Goal: Transaction & Acquisition: Obtain resource

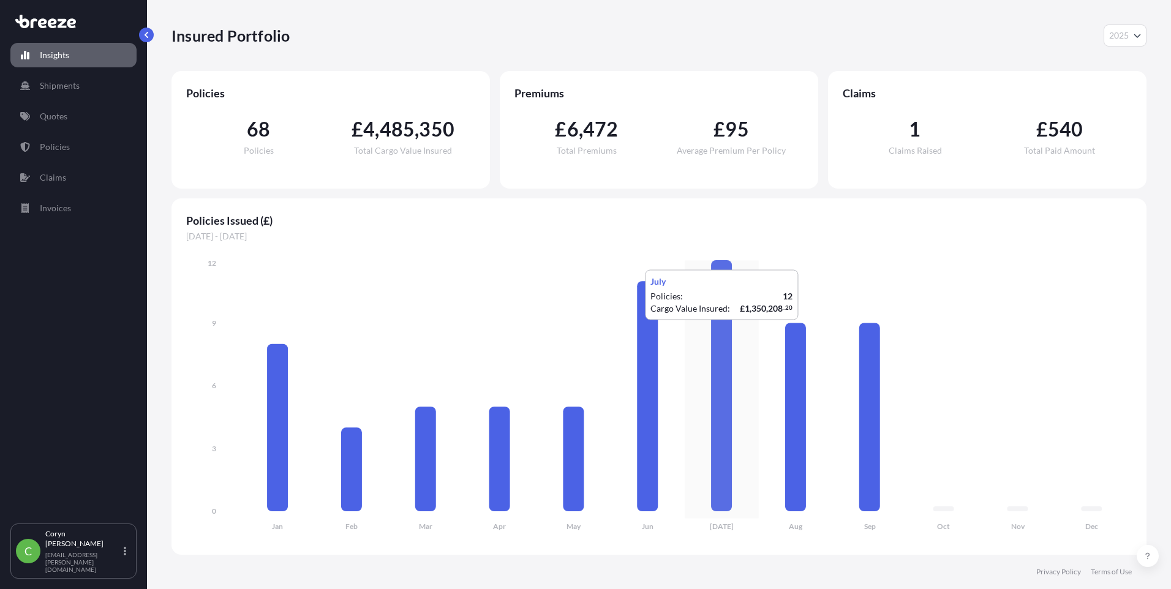
select select "2025"
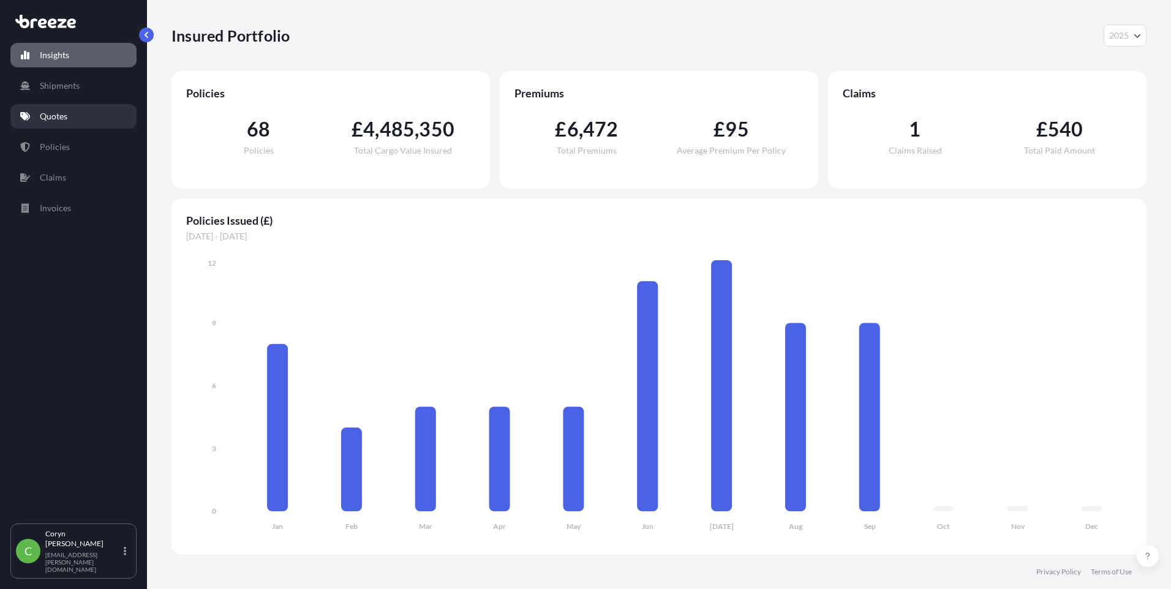
click at [70, 112] on link "Quotes" at bounding box center [73, 116] width 126 height 25
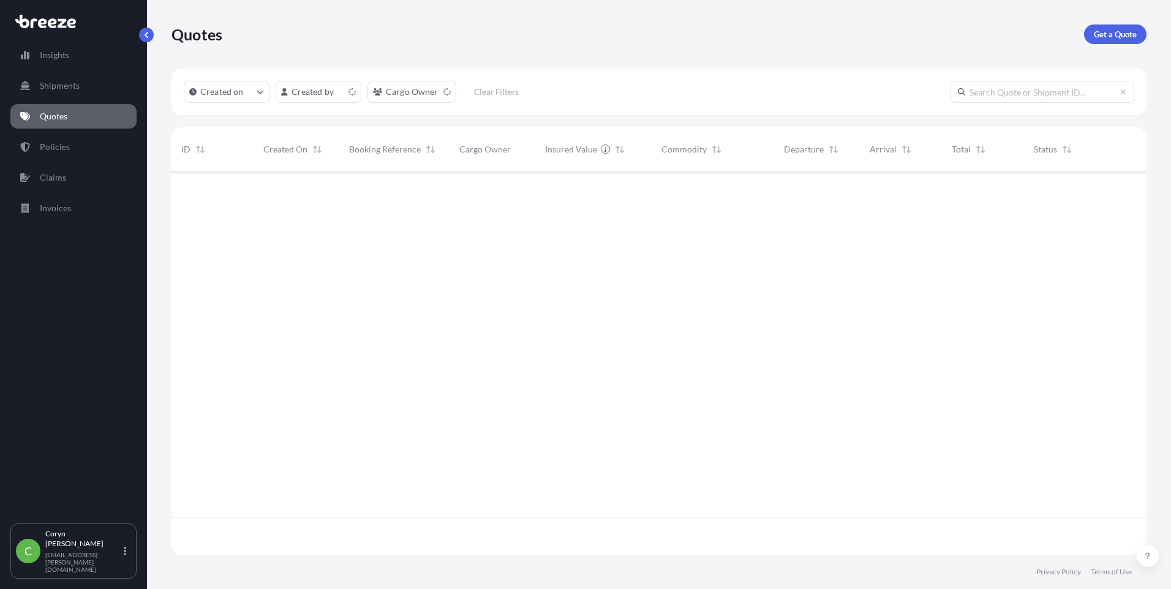
scroll to position [381, 966]
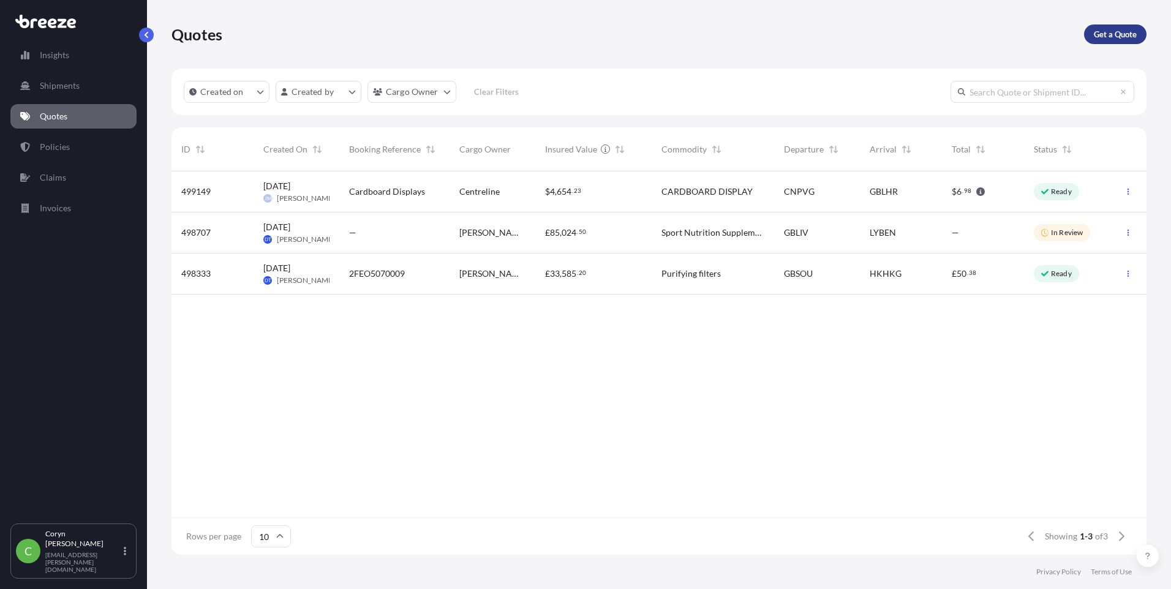
click at [1109, 42] on link "Get a Quote" at bounding box center [1115, 35] width 62 height 20
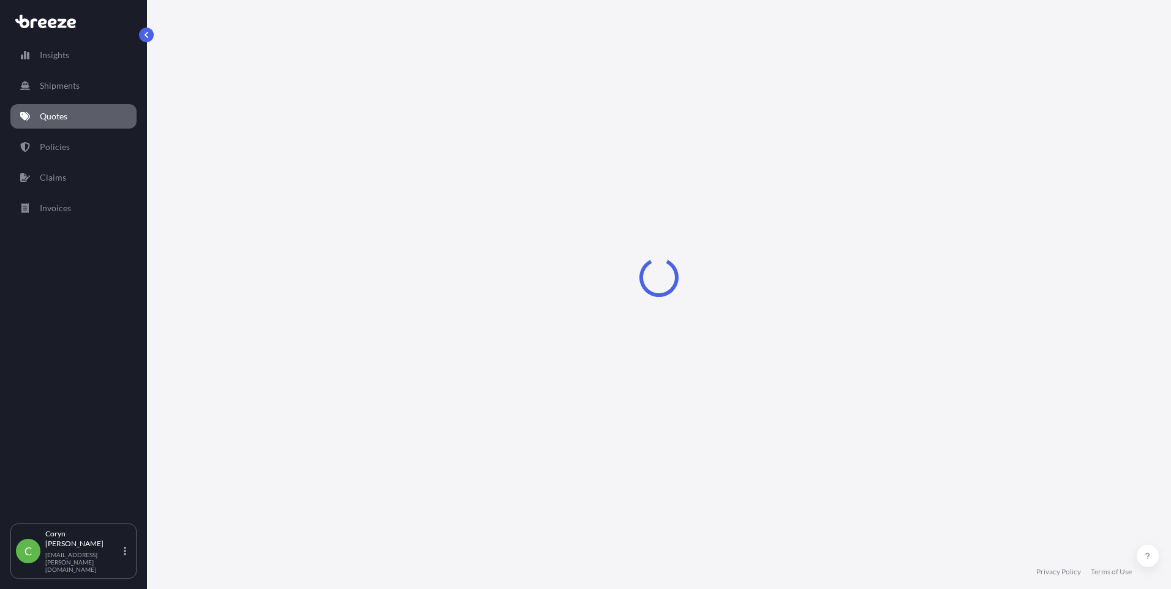
select select "Sea"
select select "1"
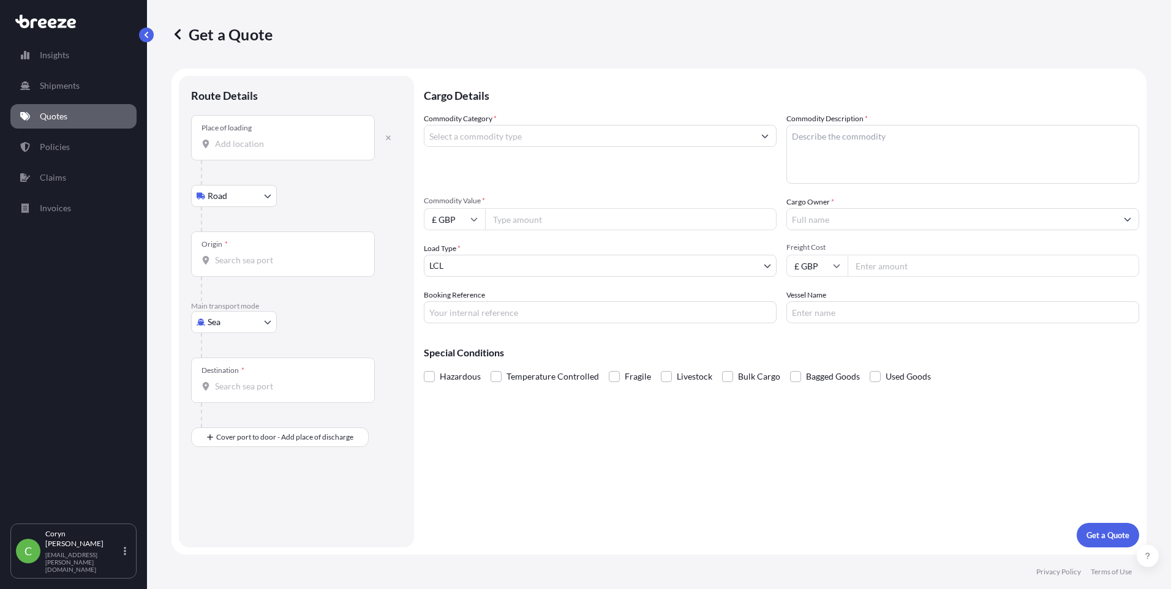
click at [235, 195] on body "Insights Shipments Quotes Policies Claims Invoices C [PERSON_NAME] [PERSON_NAME…" at bounding box center [585, 294] width 1171 height 589
click at [236, 325] on body "Insights Shipments Quotes Policies Claims Invoices C [PERSON_NAME] [PERSON_NAME…" at bounding box center [585, 294] width 1171 height 589
click at [227, 395] on span "Road" at bounding box center [224, 398] width 20 height 12
select select "Road"
click at [270, 155] on div "Origin *" at bounding box center [283, 142] width 184 height 45
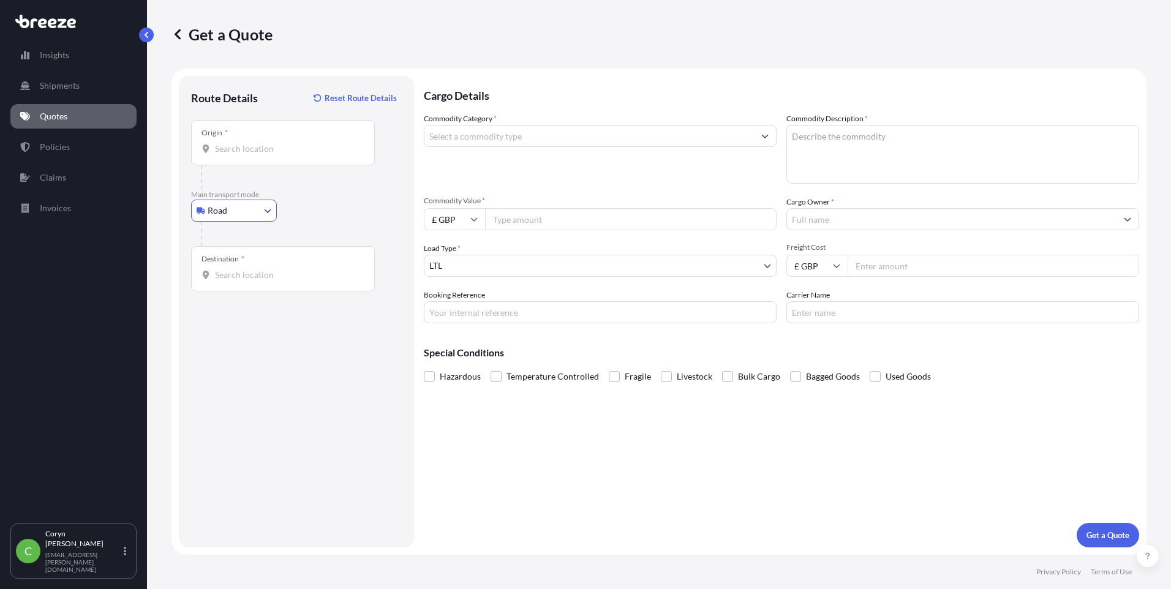
click at [270, 155] on input "Origin *" at bounding box center [287, 149] width 145 height 12
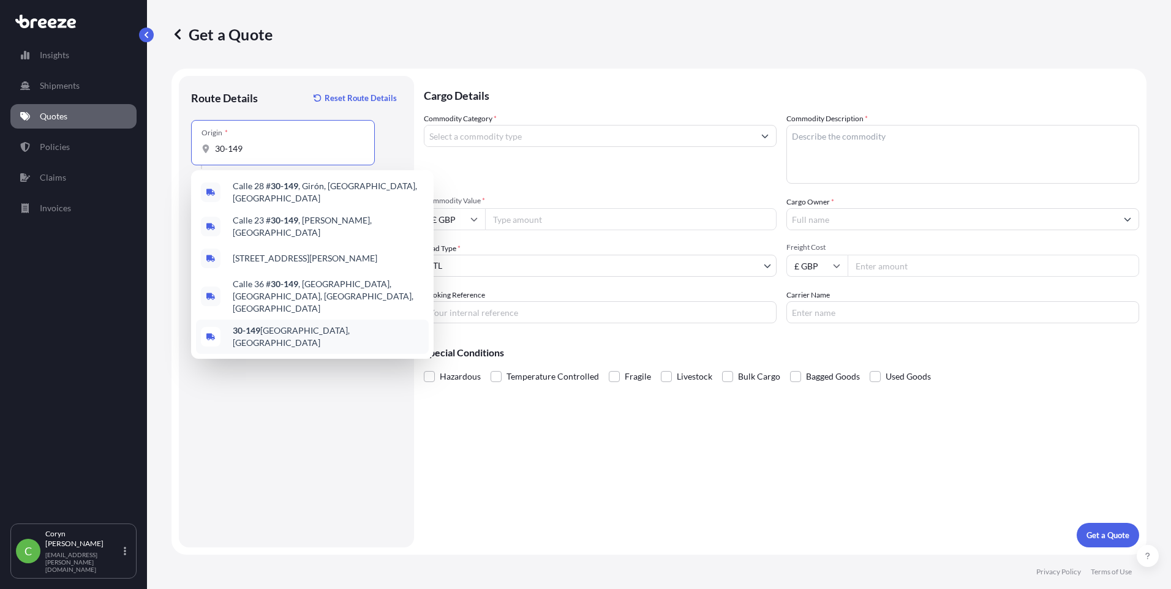
click at [270, 325] on span "30-149 [GEOGRAPHIC_DATA], [GEOGRAPHIC_DATA]" at bounding box center [328, 337] width 191 height 25
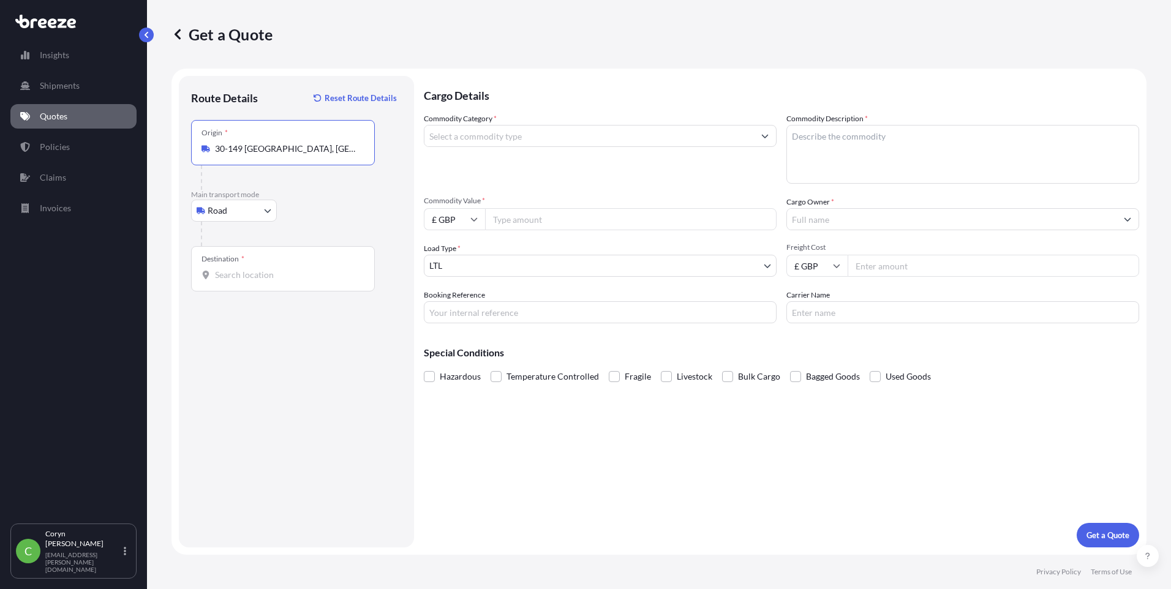
type input "30-149 [GEOGRAPHIC_DATA], [GEOGRAPHIC_DATA]"
click at [252, 279] on input "Destination *" at bounding box center [287, 275] width 145 height 12
click at [247, 272] on input "NR18 9JL" at bounding box center [287, 275] width 145 height 12
type input "NR18 9JL"
click at [548, 127] on input "Commodity Category *" at bounding box center [590, 136] width 330 height 22
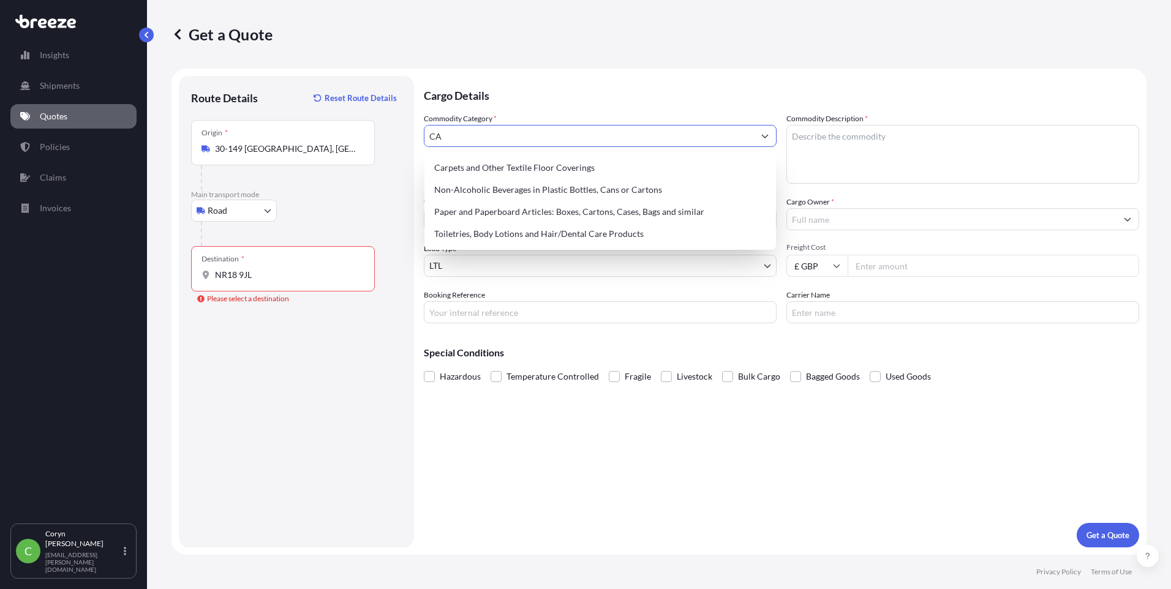
type input "C"
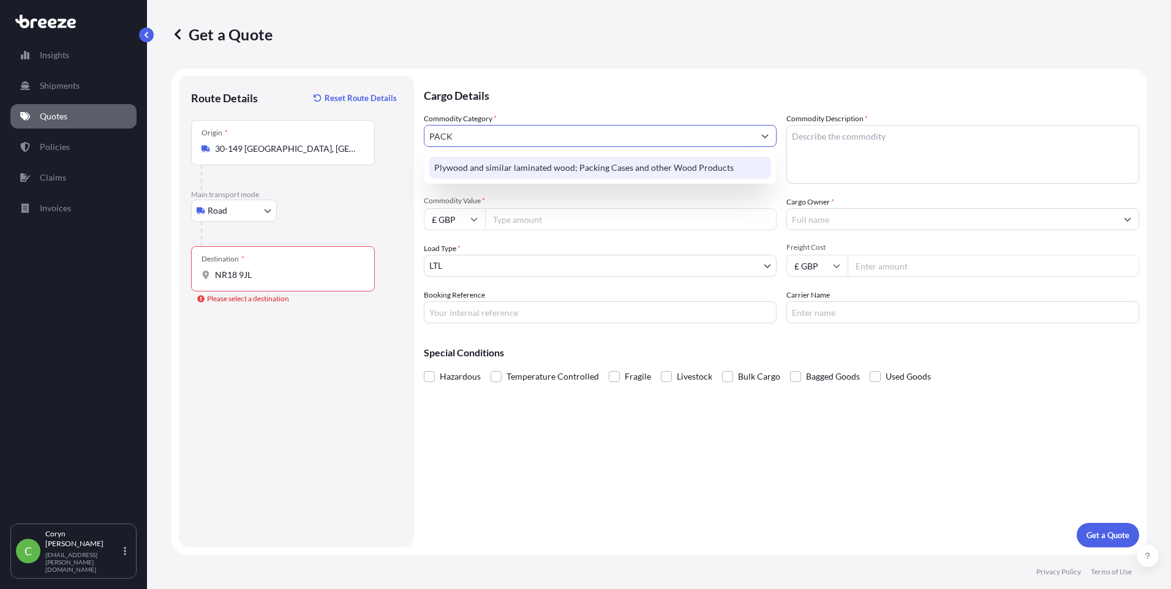
click at [535, 142] on input "PACK" at bounding box center [590, 136] width 330 height 22
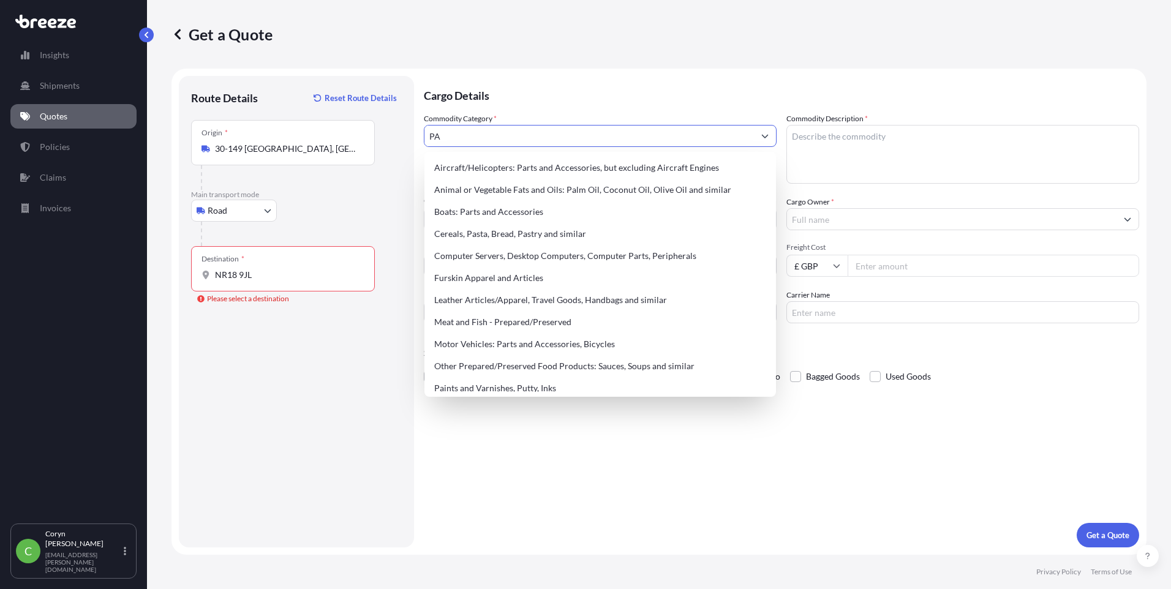
type input "P"
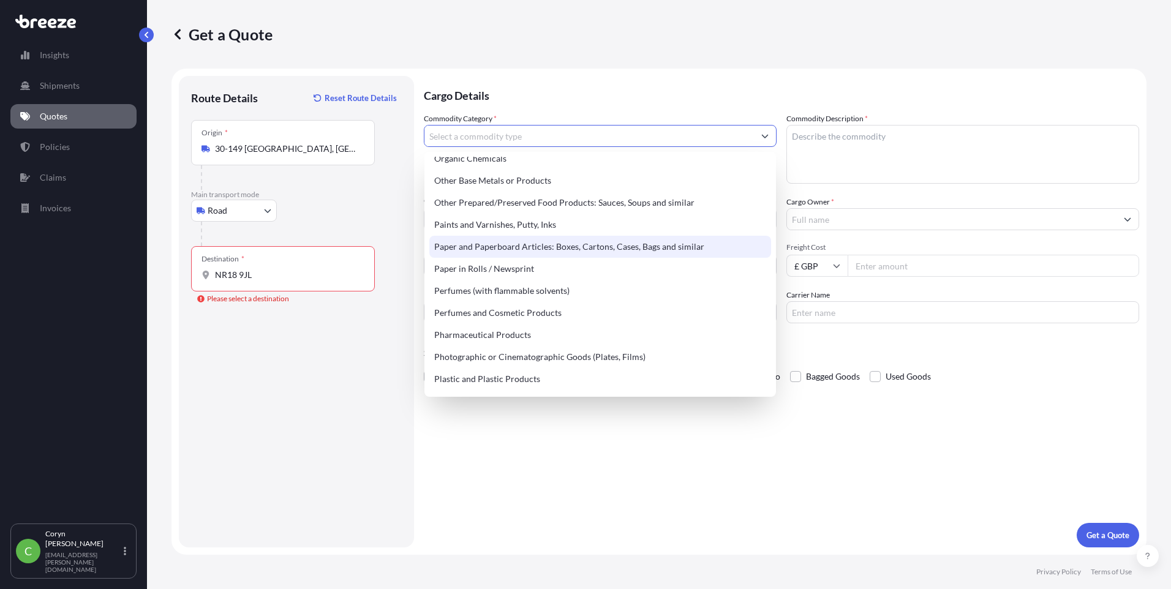
scroll to position [1995, 0]
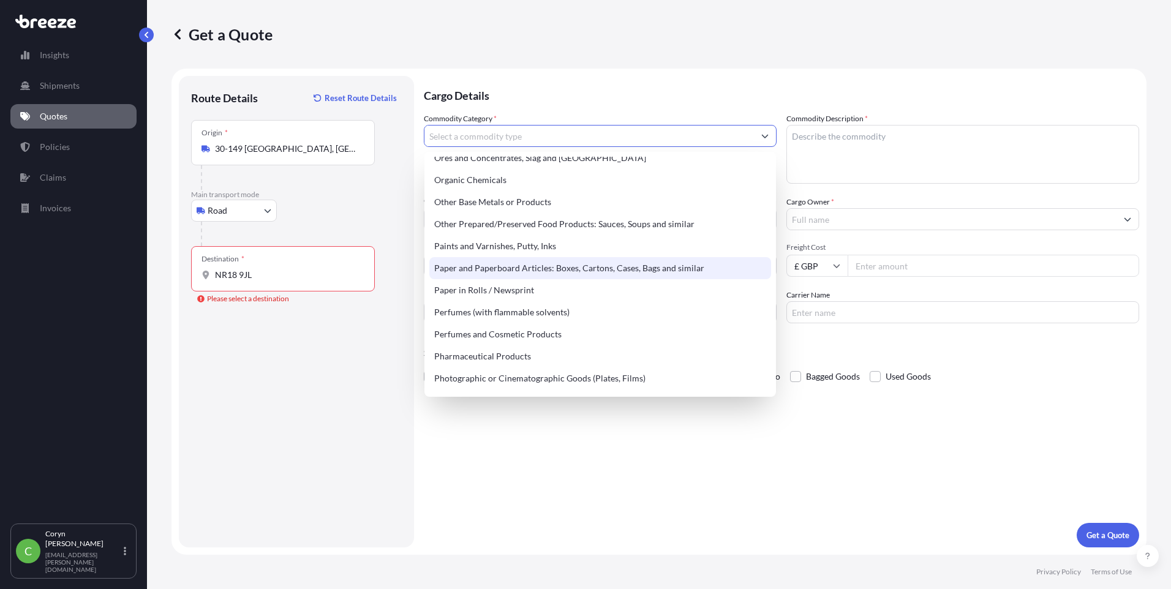
click at [519, 268] on div "Paper and Paperboard Articles: Boxes, Cartons, Cases, Bags and similar" at bounding box center [600, 268] width 342 height 22
type input "Paper and Paperboard Articles: Boxes, Cartons, Cases, Bags and similar"
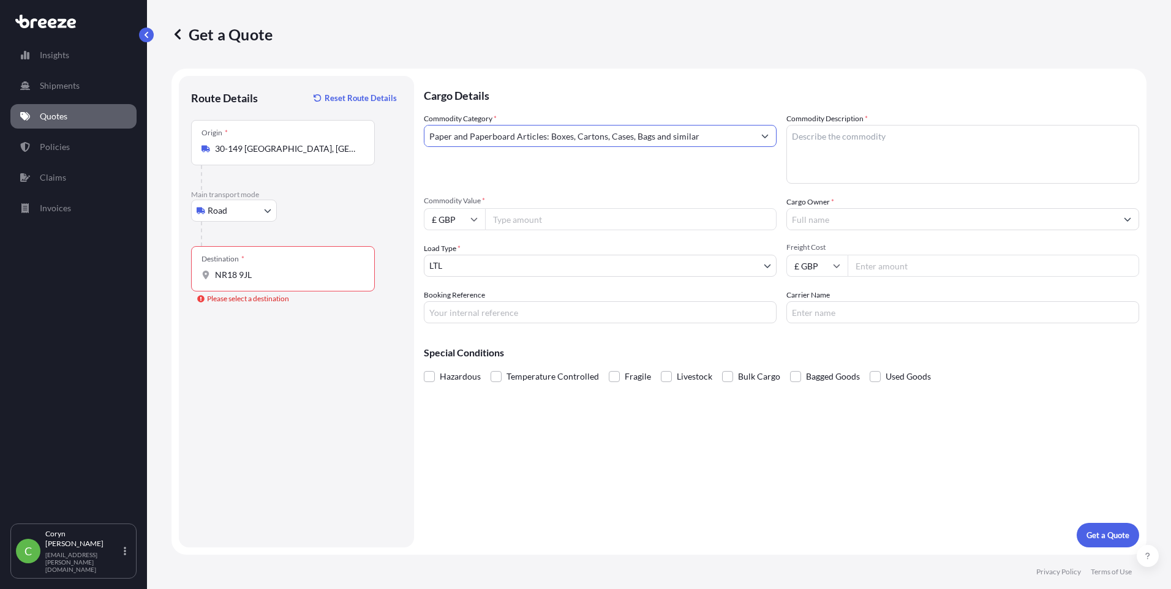
click at [866, 157] on textarea "Commodity Description *" at bounding box center [963, 154] width 353 height 59
click at [866, 149] on textarea "Commodity Description *" at bounding box center [963, 154] width 353 height 59
paste textarea "Cardboard Packaging"
type textarea "Cardboard Packaging"
click at [597, 222] on input "Commodity Value *" at bounding box center [631, 219] width 292 height 22
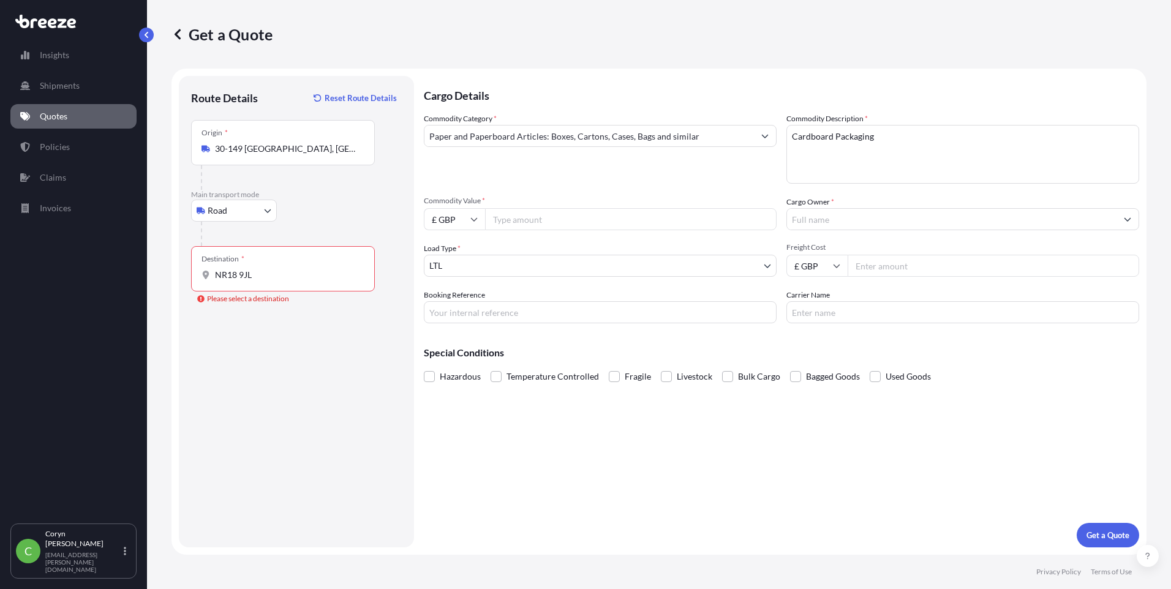
click at [463, 226] on input "£ GBP" at bounding box center [454, 219] width 61 height 22
click at [440, 255] on div "€ EUR" at bounding box center [454, 252] width 51 height 23
type input "€ EUR"
click at [519, 215] on input "Commodity Value *" at bounding box center [631, 219] width 292 height 22
type input "4325"
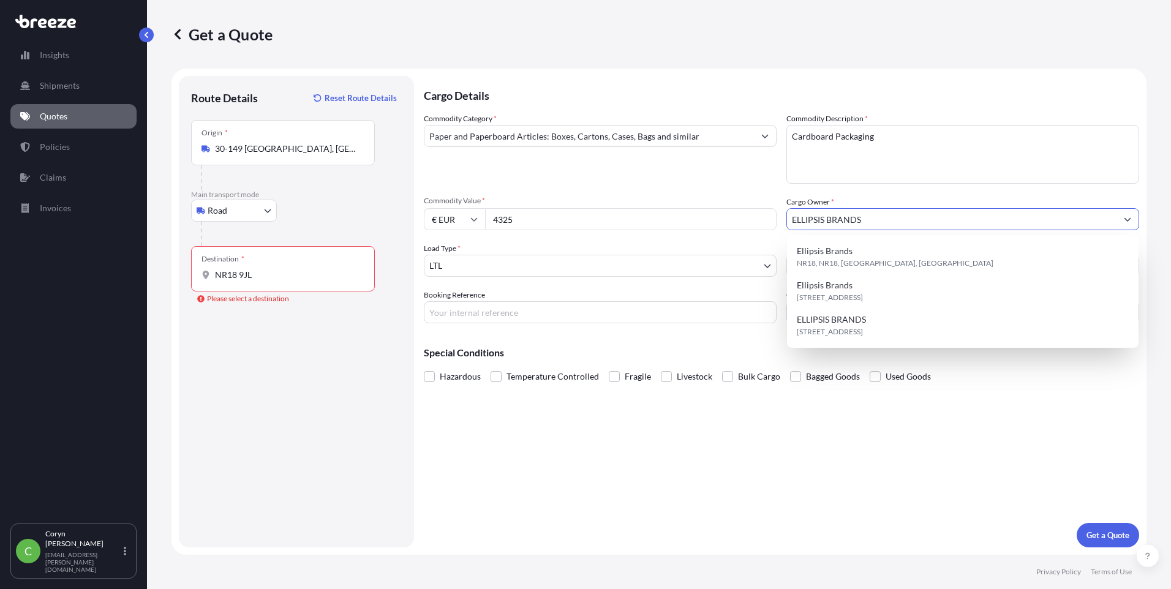
type input "ELLIPSIS BRANDS"
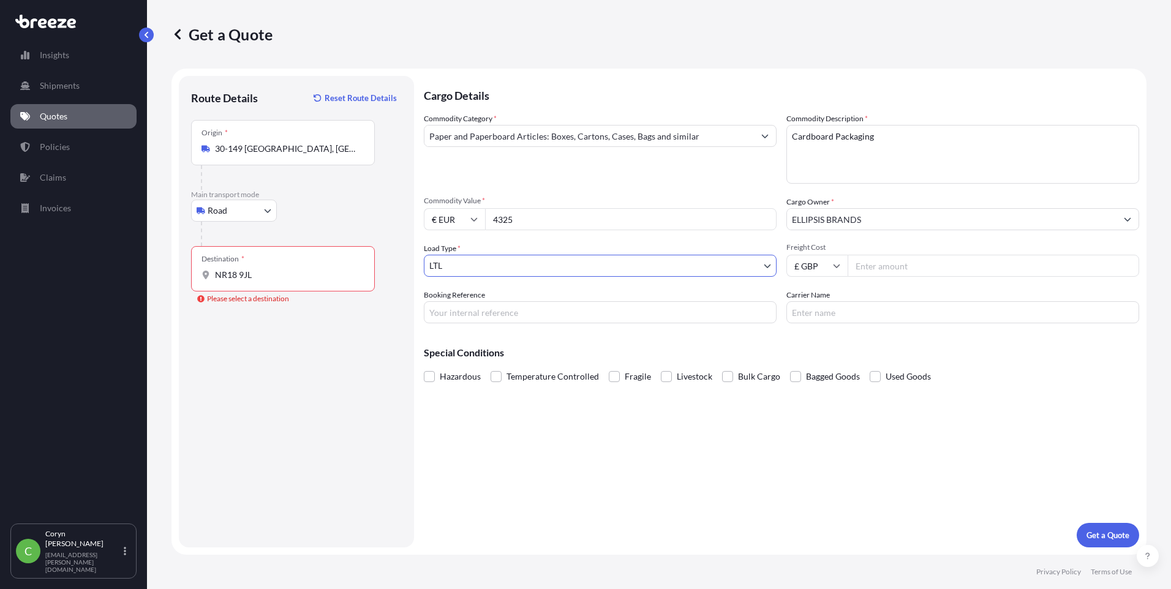
click at [687, 270] on body "3 options available. Insights Shipments Quotes Policies Claims Invoices C [PERS…" at bounding box center [585, 294] width 1171 height 589
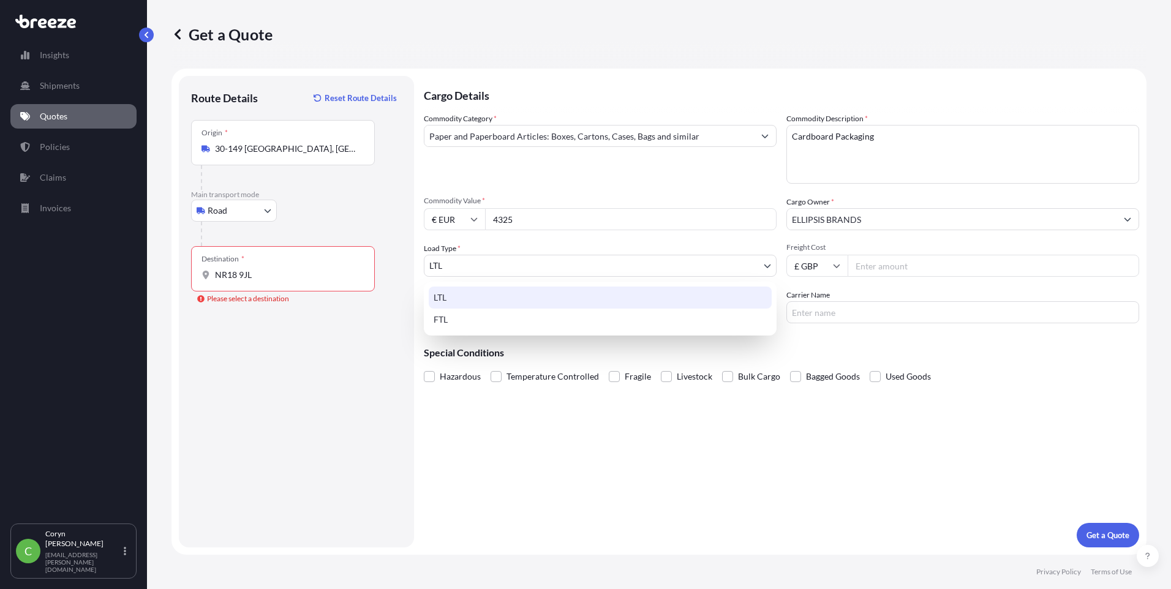
click at [698, 300] on div "LTL" at bounding box center [600, 298] width 343 height 22
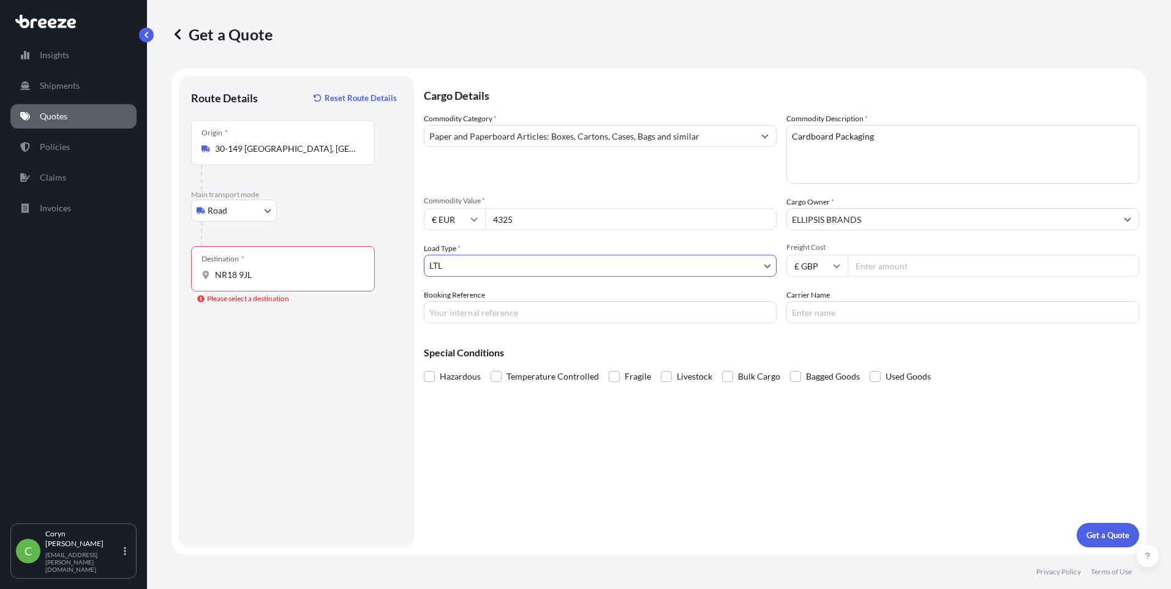
click at [597, 315] on input "Booking Reference" at bounding box center [600, 312] width 353 height 22
click at [525, 311] on input "Booking Reference" at bounding box center [600, 312] width 353 height 22
type input "Netbox Road Freight"
click at [850, 320] on input "Carrier Name" at bounding box center [963, 312] width 353 height 22
click at [953, 271] on input "Freight Cost" at bounding box center [994, 266] width 292 height 22
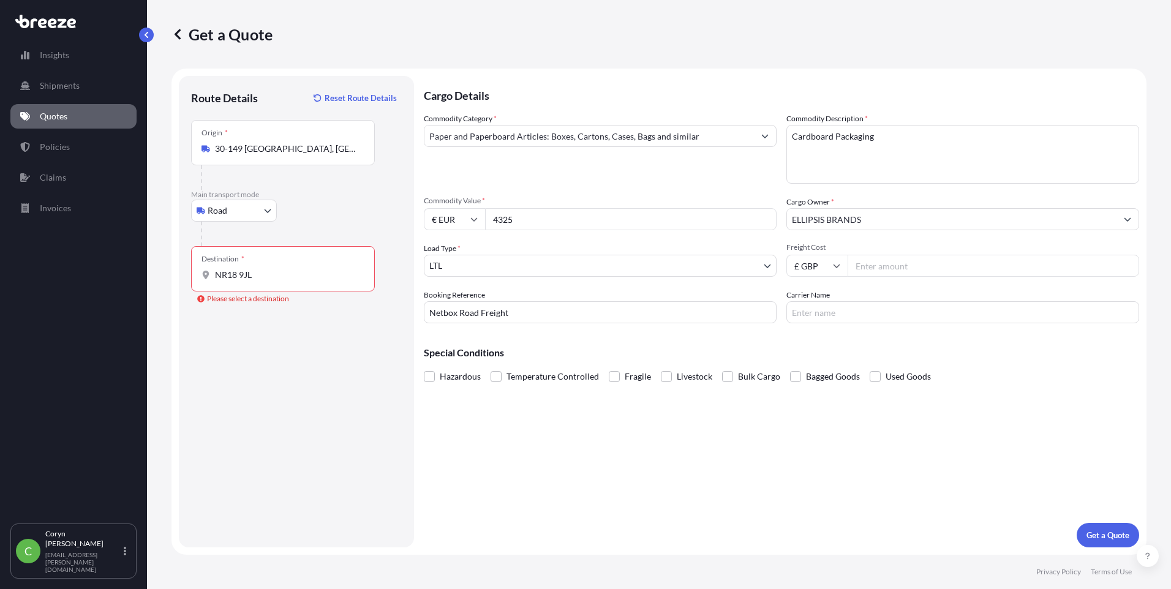
click at [802, 264] on input "£ GBP" at bounding box center [817, 266] width 61 height 22
click at [814, 300] on div "€ EUR" at bounding box center [816, 299] width 51 height 23
type input "€ EUR"
click at [892, 270] on input "Freight Cost" at bounding box center [994, 266] width 292 height 22
type input "1300"
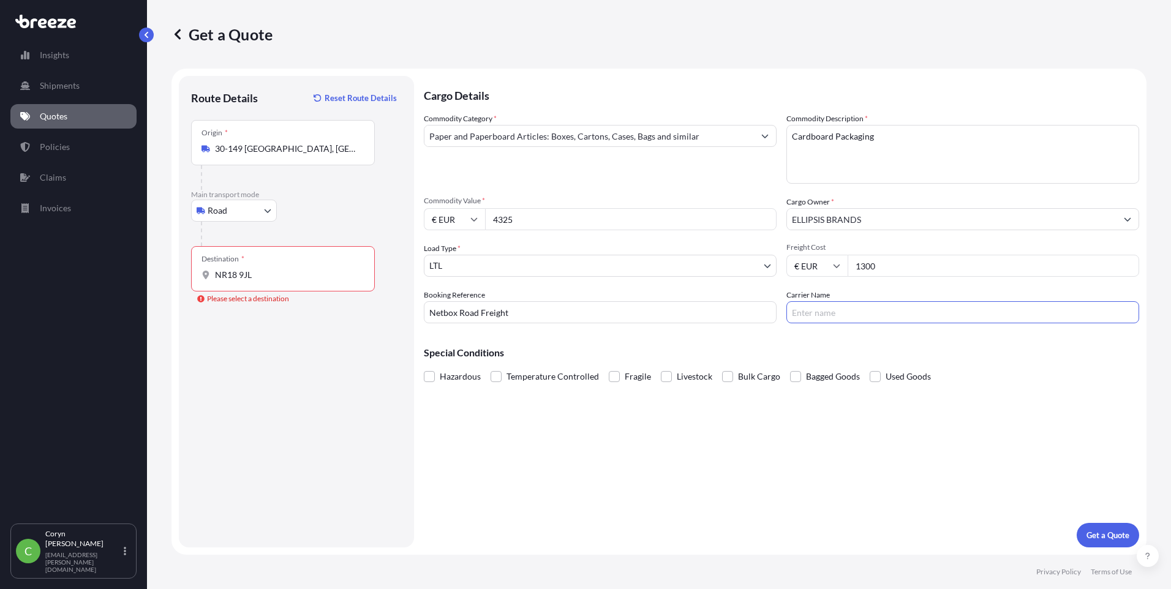
click at [843, 308] on input "Carrier Name" at bounding box center [963, 312] width 353 height 22
type input "FAR LOGISTICS"
click at [1095, 538] on p "Get a Quote" at bounding box center [1108, 535] width 43 height 12
click at [263, 275] on input "NR18 9JL" at bounding box center [287, 275] width 145 height 12
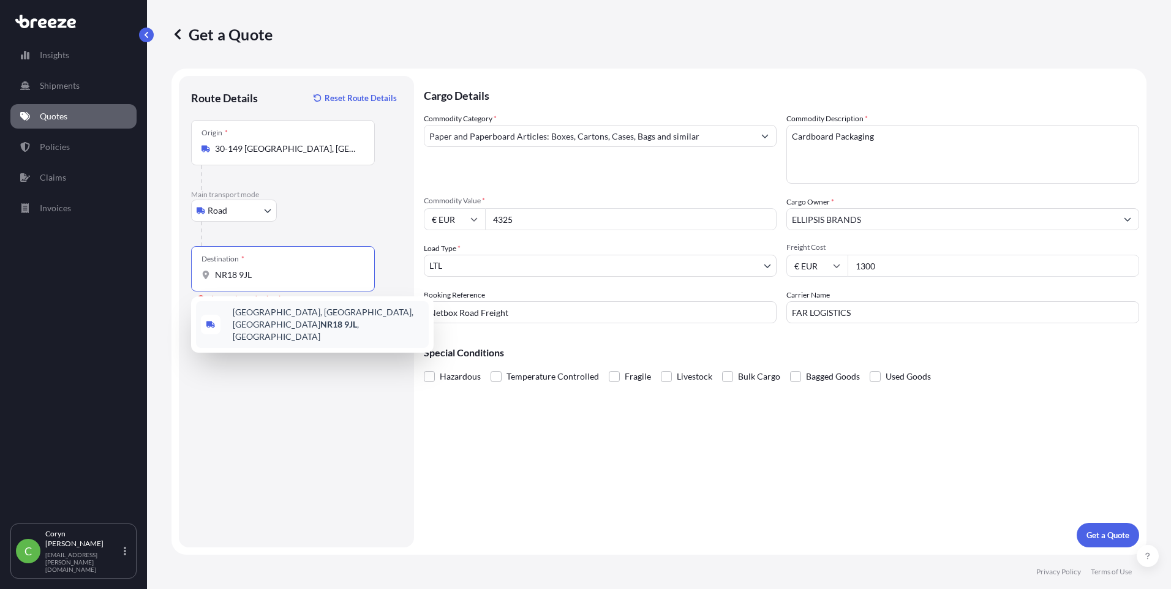
click at [274, 323] on span "[STREET_ADDRESS]" at bounding box center [328, 324] width 191 height 37
type input "[STREET_ADDRESS]"
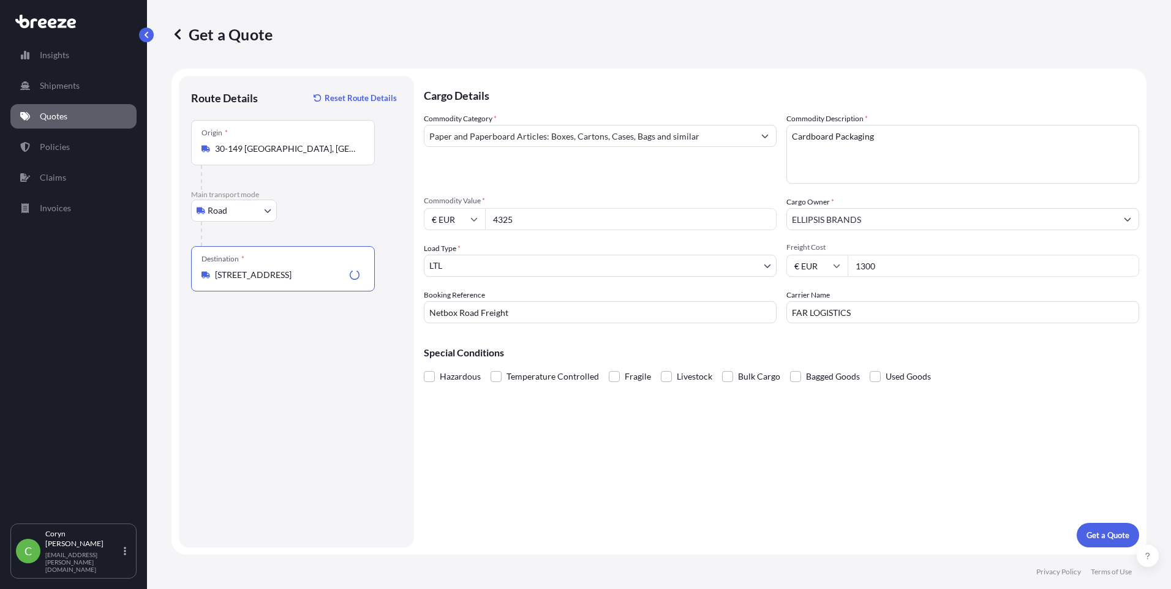
click at [652, 442] on div "Cargo Details Commodity Category * Paper and Paperboard Articles: Boxes, Carton…" at bounding box center [782, 312] width 716 height 472
click at [1114, 537] on p "Get a Quote" at bounding box center [1108, 535] width 43 height 12
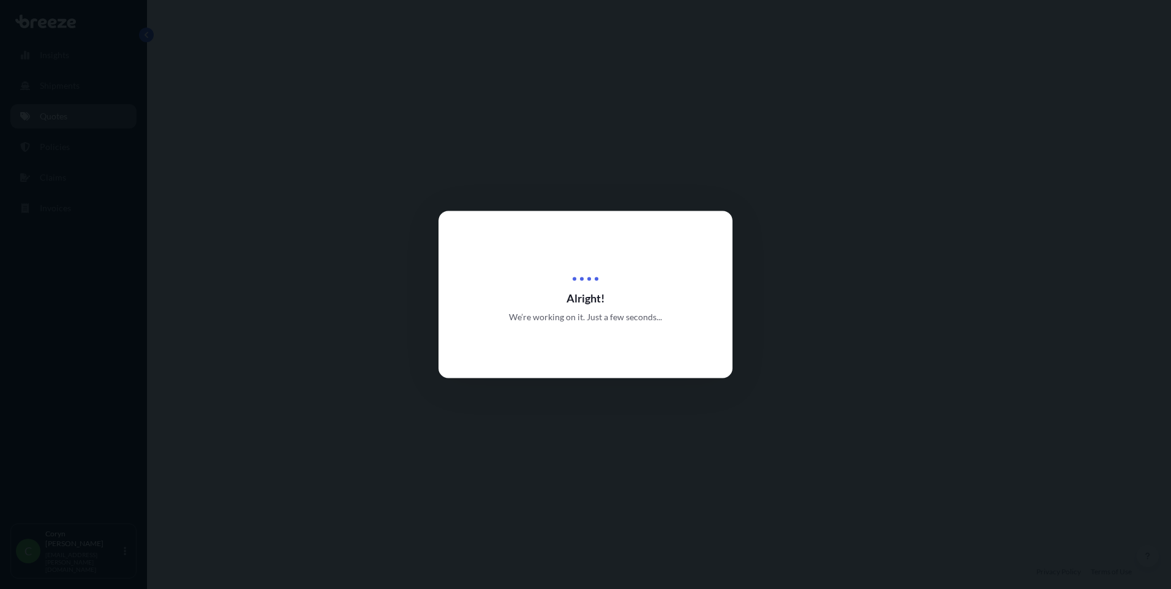
select select "Road"
select select "1"
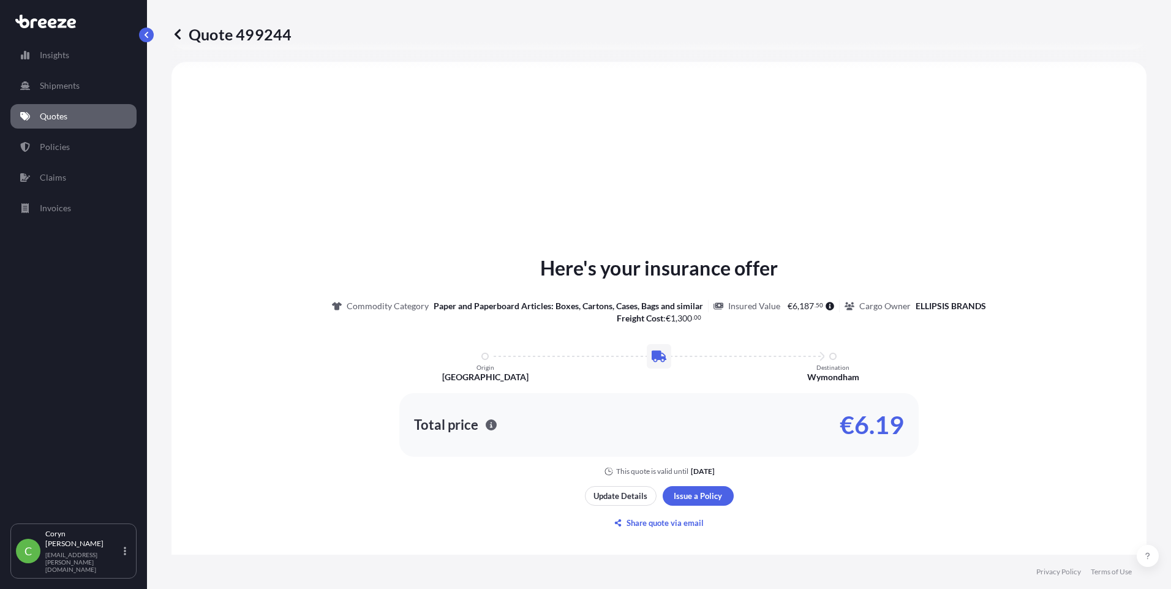
scroll to position [369, 0]
click at [841, 187] on div "Here's your insurance offer Commodity Category Paper and Paperboard Articles: B…" at bounding box center [659, 392] width 941 height 629
